Goal: Task Accomplishment & Management: Manage account settings

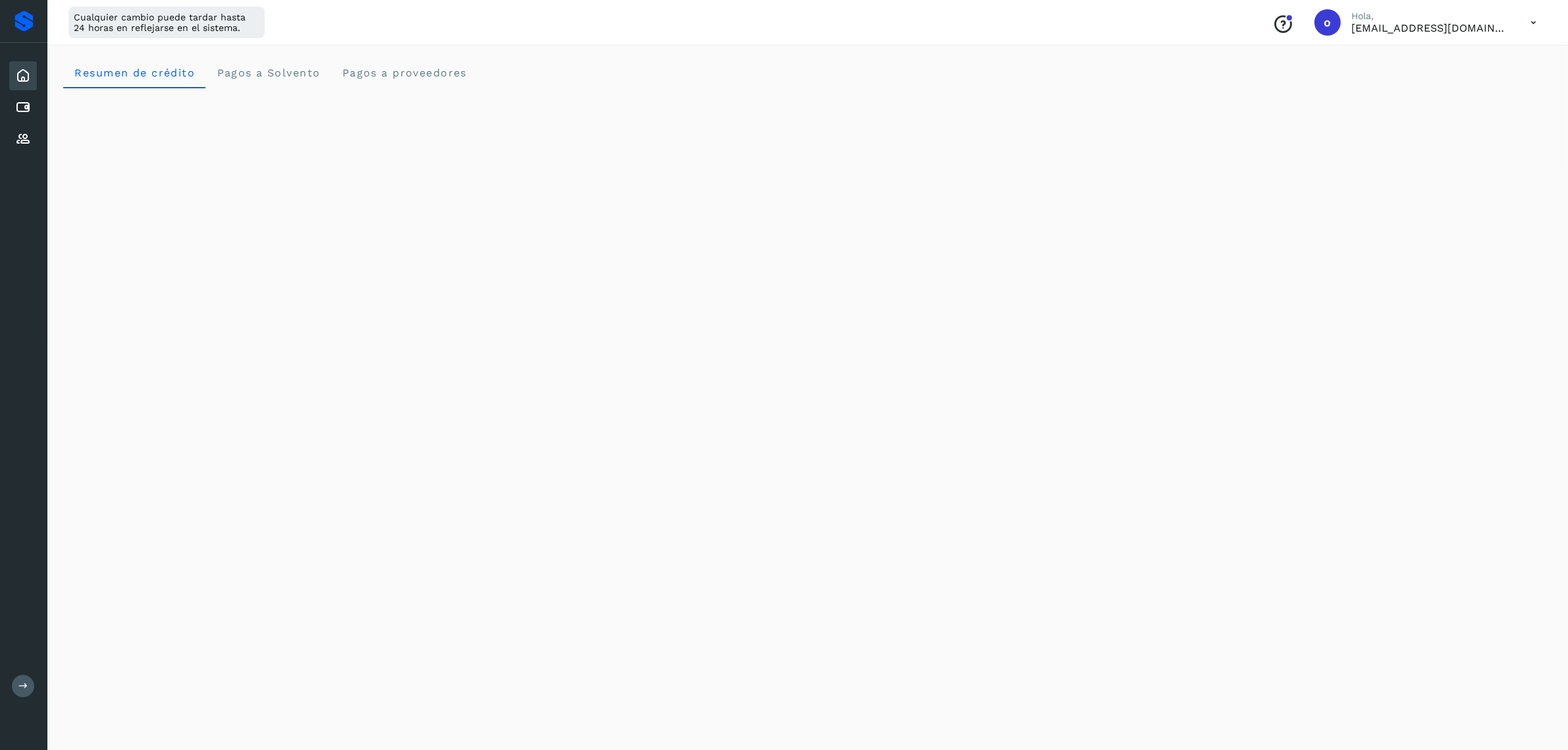
click at [26, 76] on icon at bounding box center [23, 76] width 16 height 16
click at [18, 11] on div at bounding box center [23, 21] width 19 height 21
click at [23, 109] on icon at bounding box center [23, 107] width 16 height 16
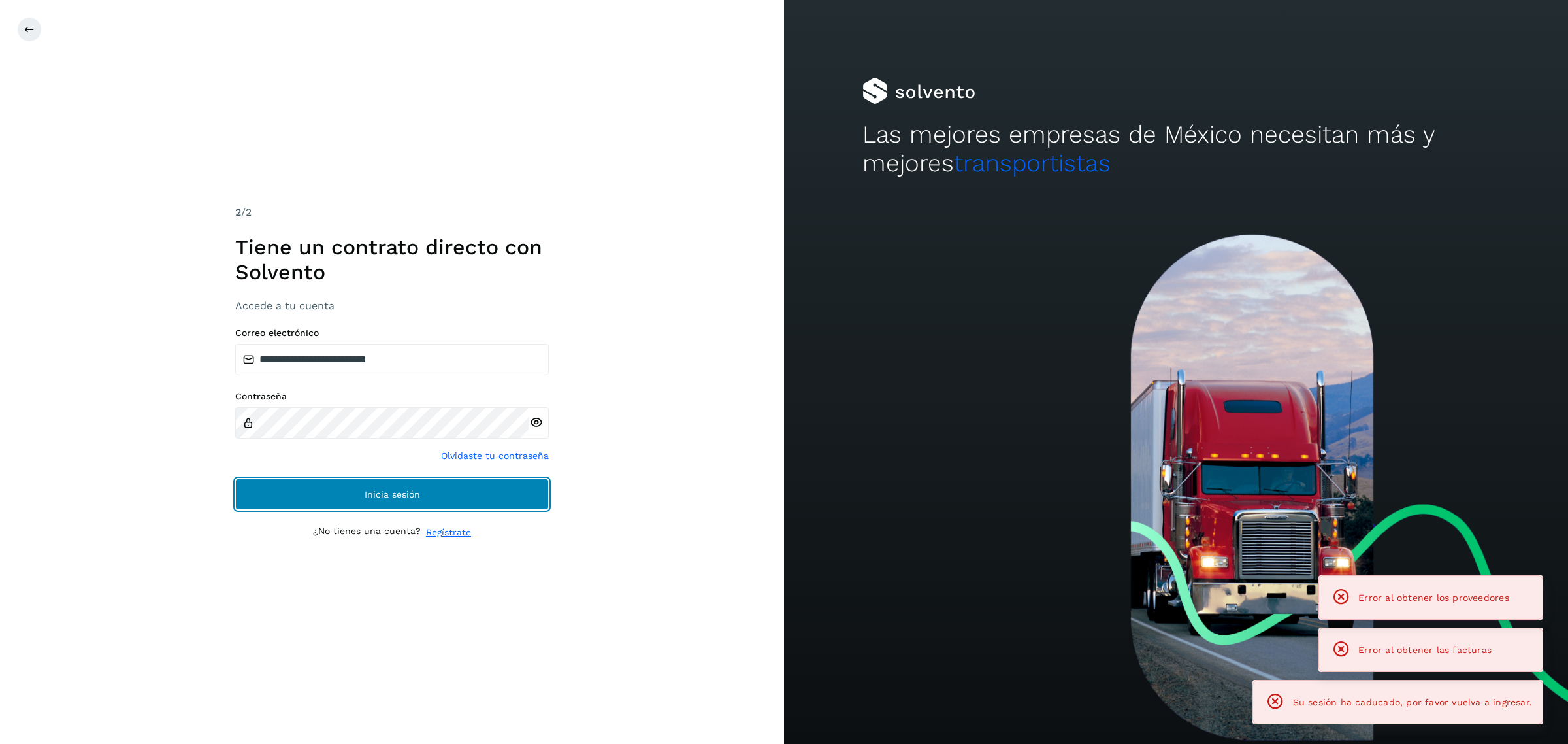
click at [325, 497] on button "Inicia sesión" at bounding box center [391, 494] width 313 height 32
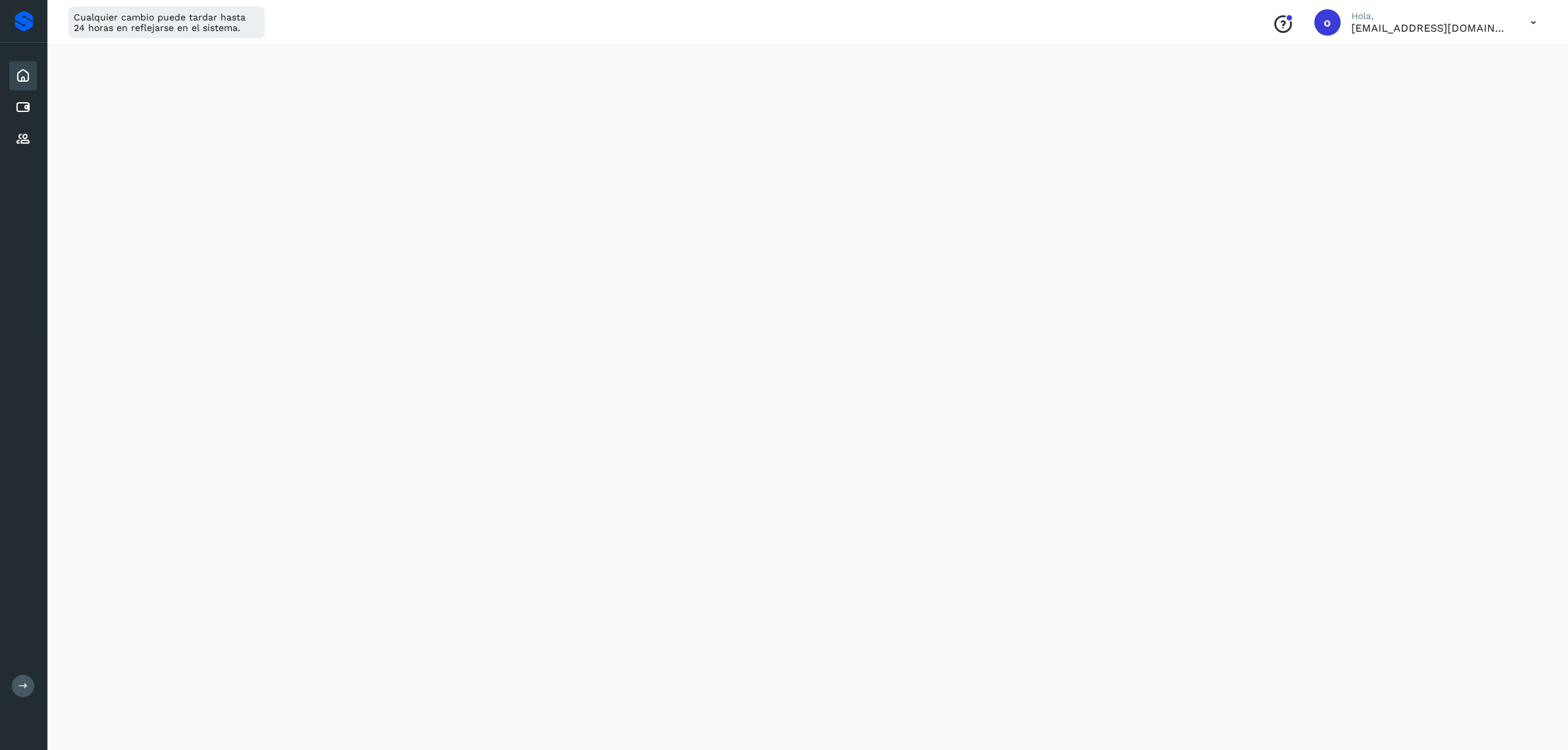
scroll to position [139, 0]
